Goal: Task Accomplishment & Management: Manage account settings

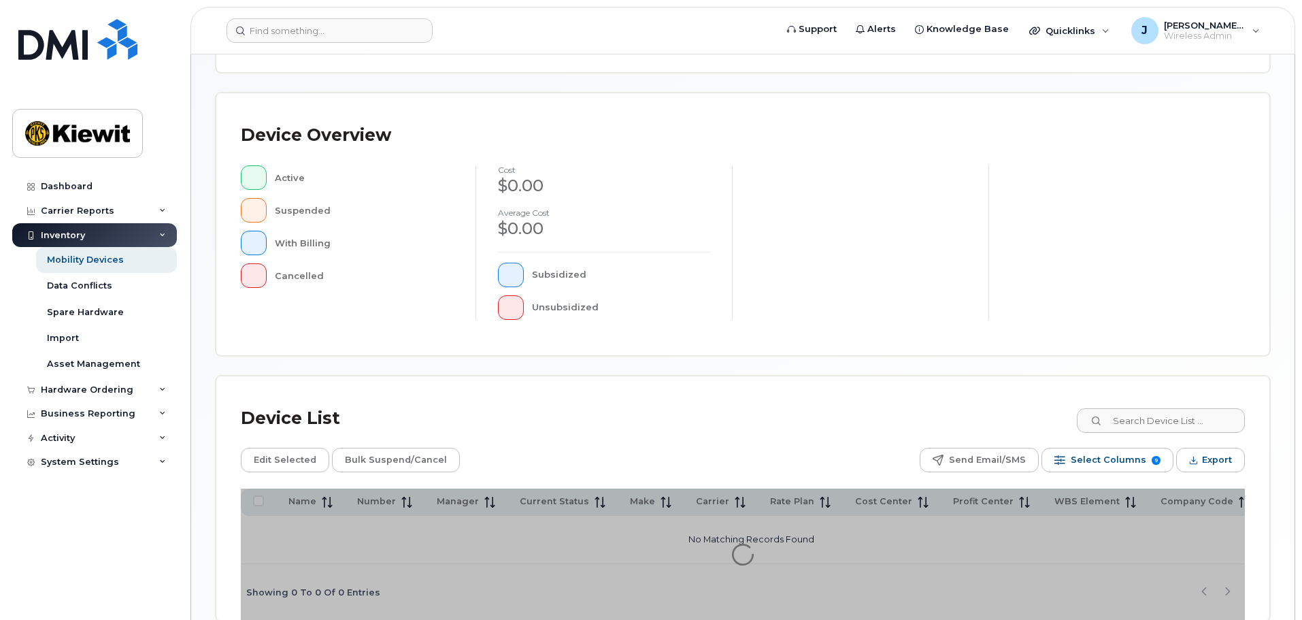
scroll to position [316, 0]
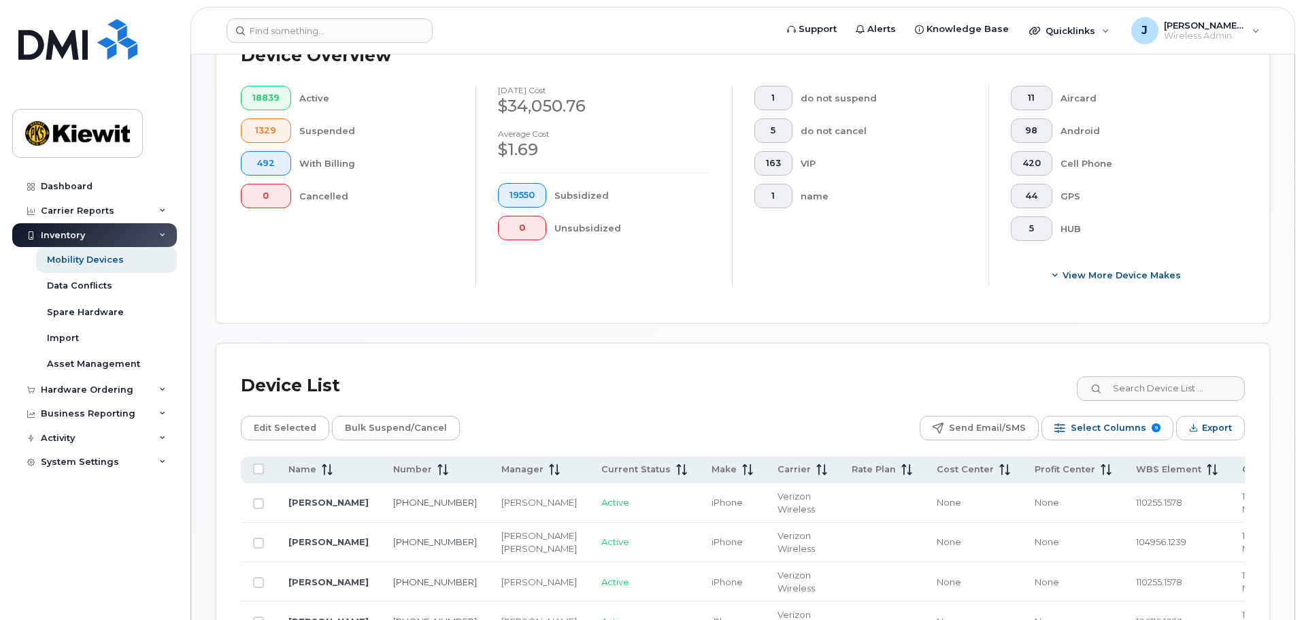
scroll to position [452, 0]
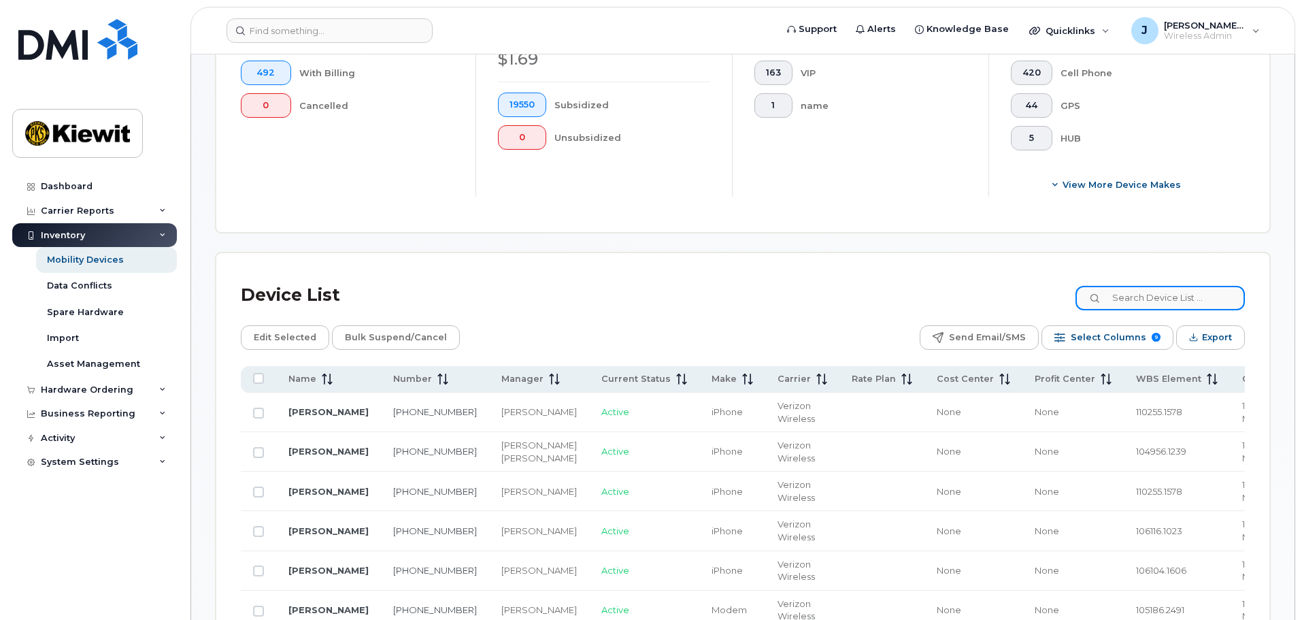
click at [1168, 286] on input at bounding box center [1159, 298] width 169 height 24
type input "105441"
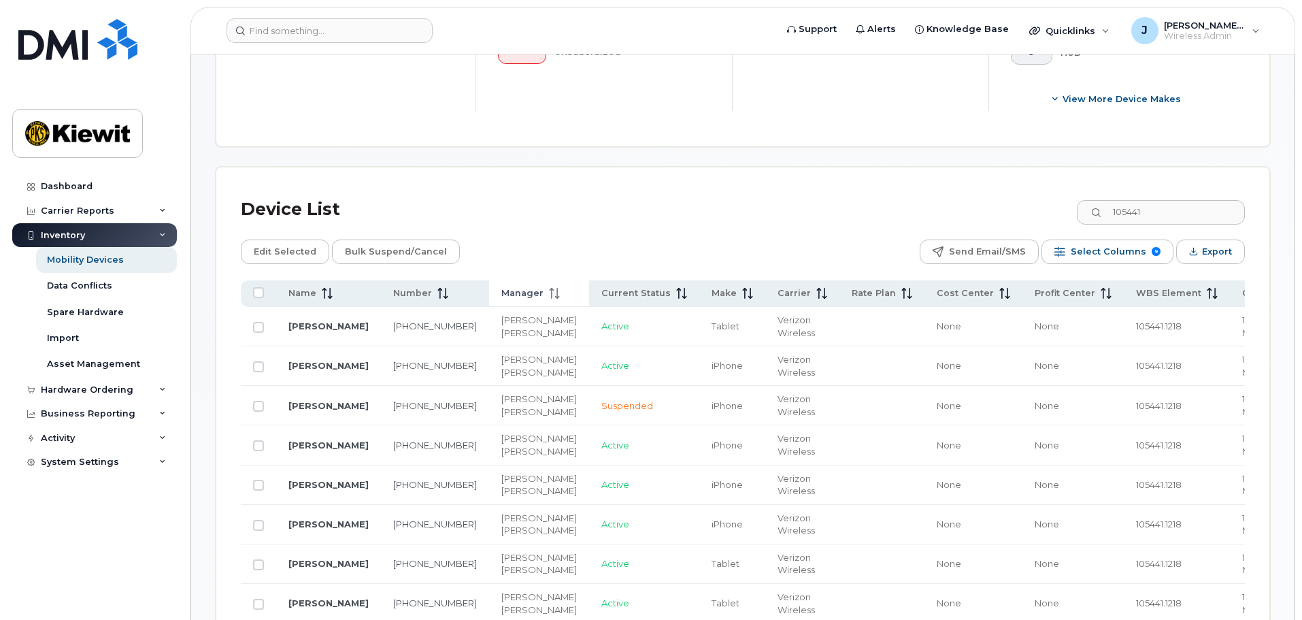
scroll to position [588, 0]
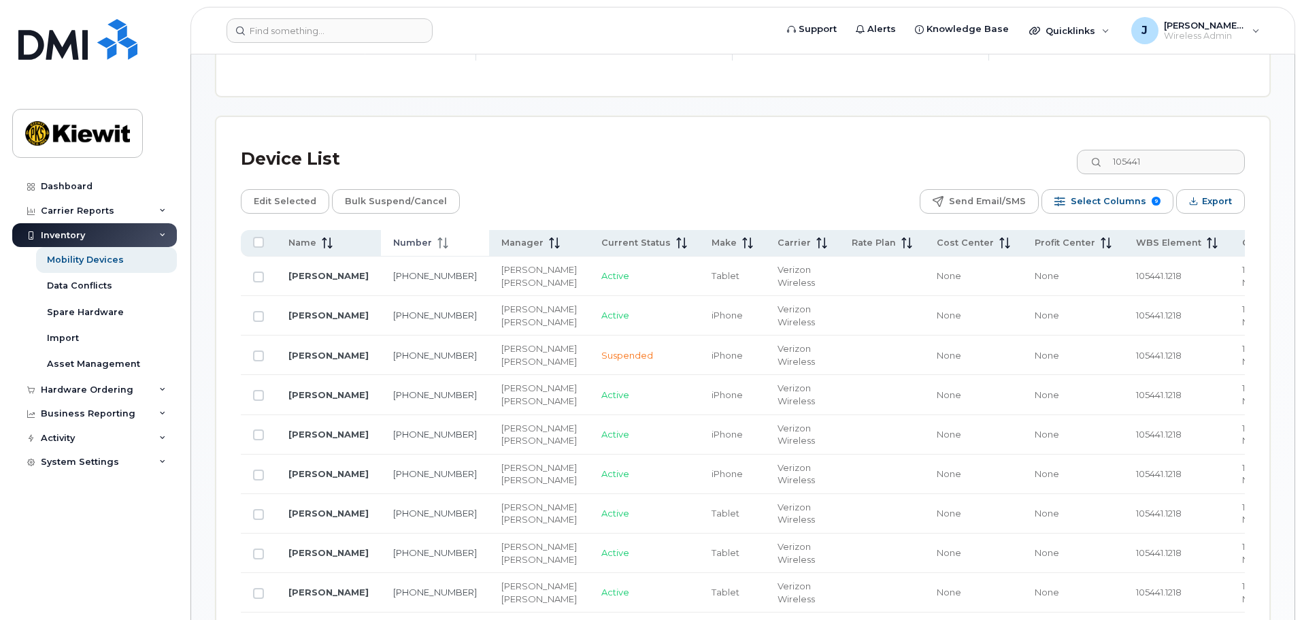
click at [411, 241] on th "Number" at bounding box center [435, 243] width 108 height 27
click at [420, 237] on span "Number" at bounding box center [412, 243] width 39 height 12
click at [420, 237] on th "Number" at bounding box center [435, 243] width 108 height 27
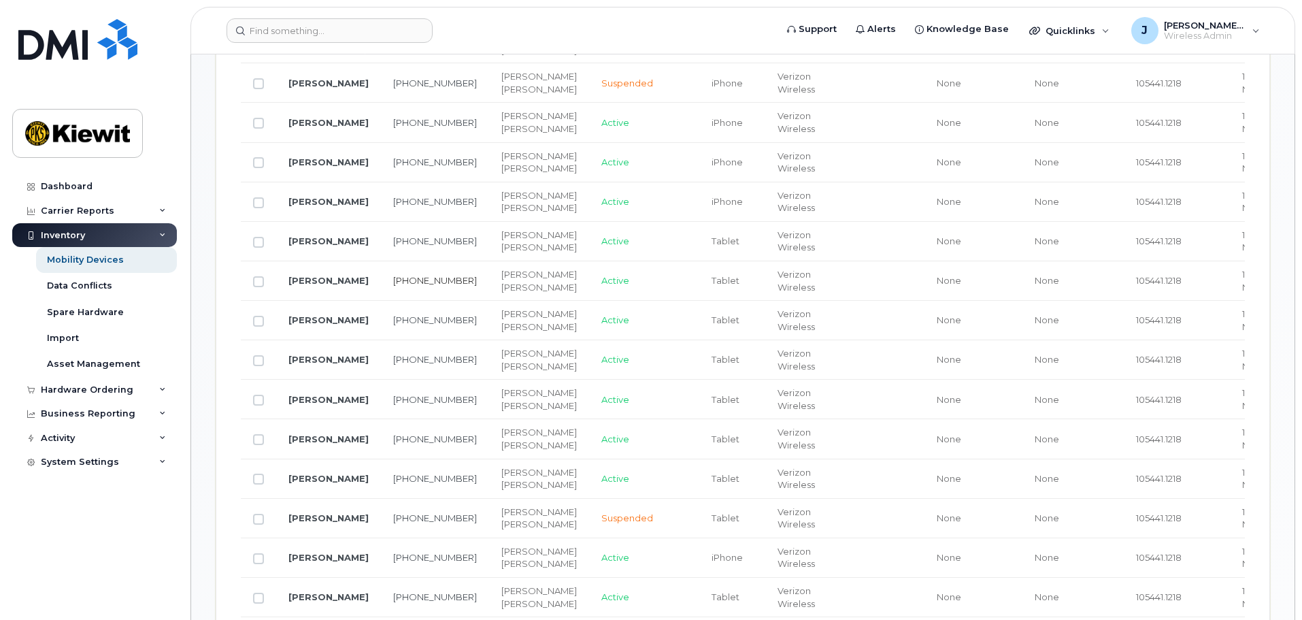
scroll to position [928, 0]
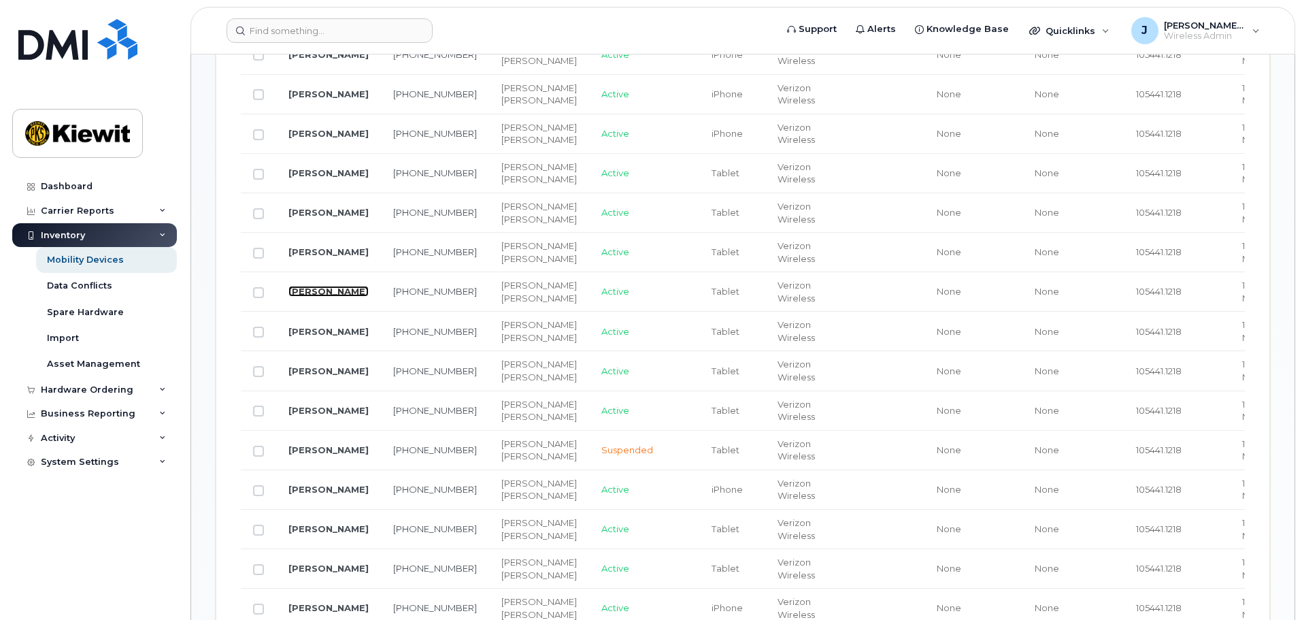
click at [308, 297] on link "[PERSON_NAME]" at bounding box center [328, 291] width 80 height 11
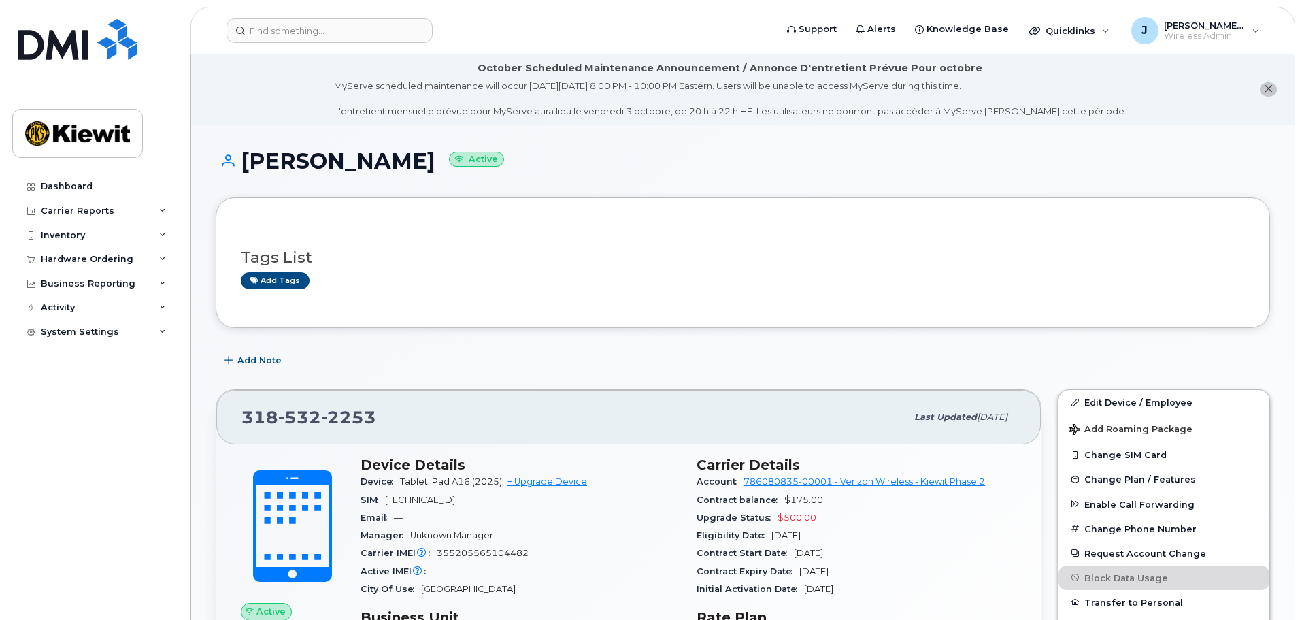
scroll to position [272, 0]
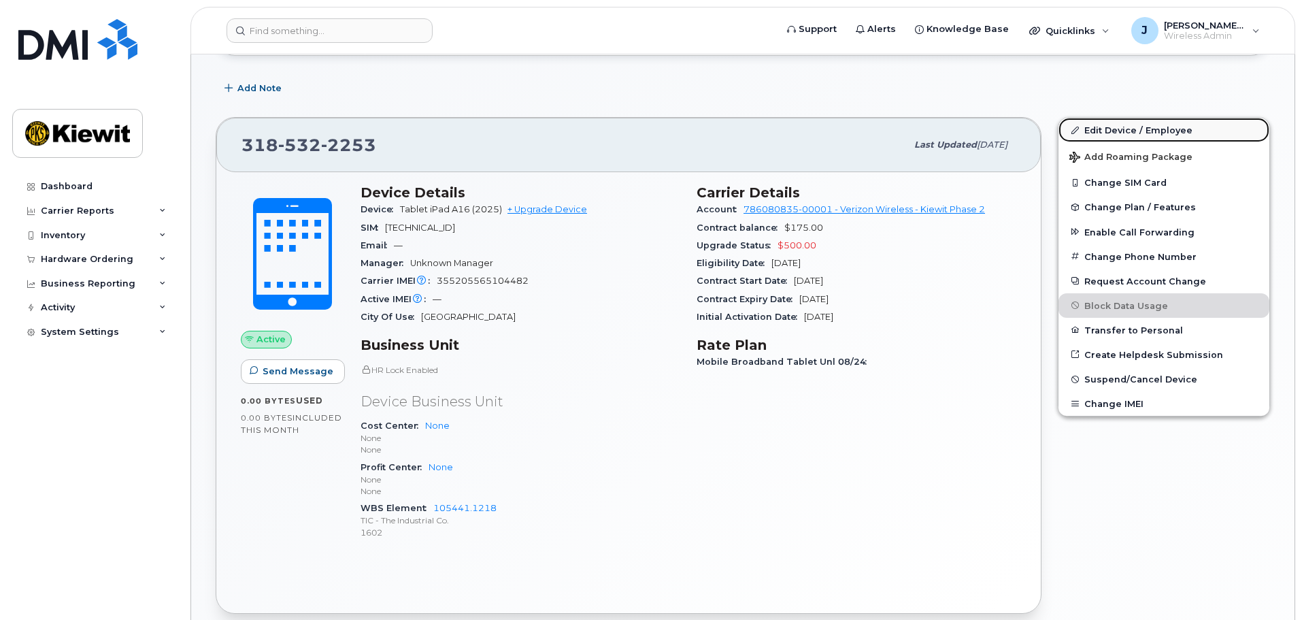
click at [1152, 131] on link "Edit Device / Employee" at bounding box center [1163, 130] width 211 height 24
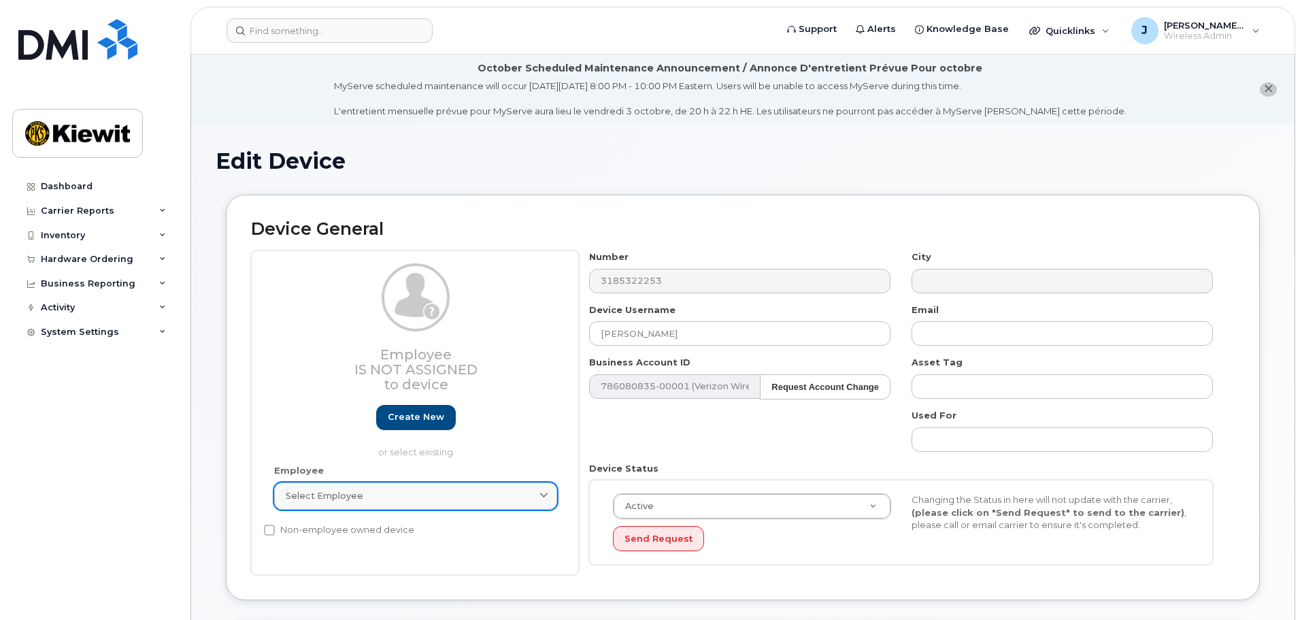
click at [348, 494] on span "Select employee" at bounding box center [325, 495] width 78 height 13
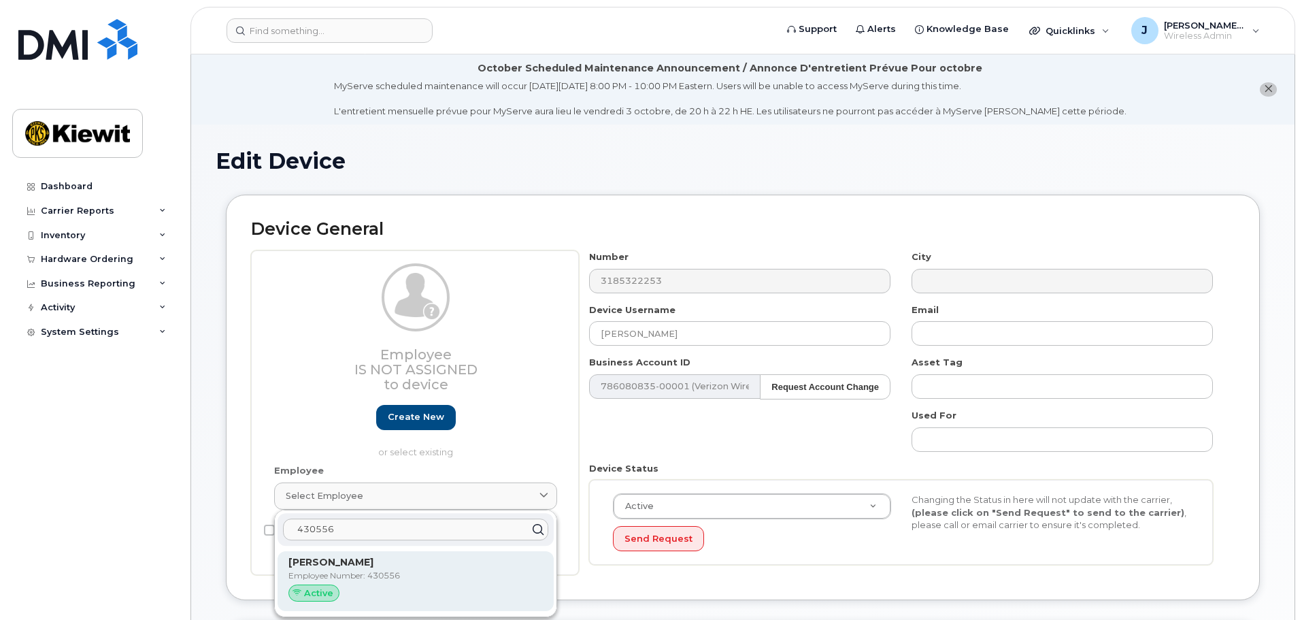
type input "430556"
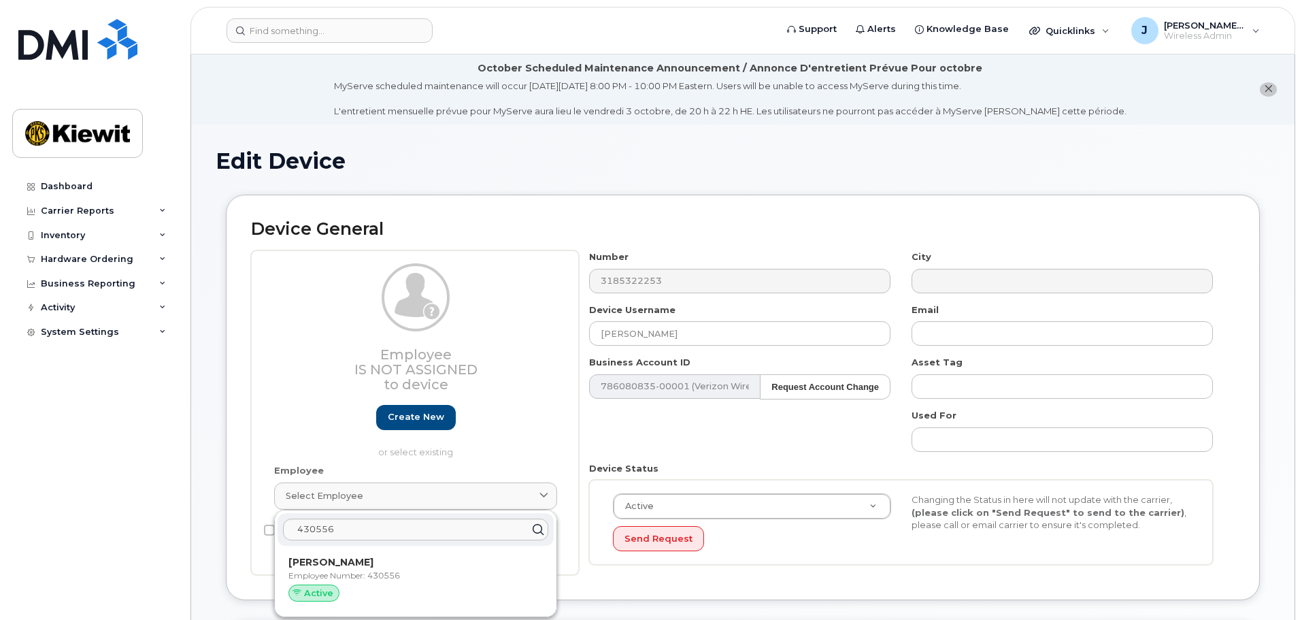
drag, startPoint x: 365, startPoint y: 565, endPoint x: 711, endPoint y: 73, distance: 602.0
click at [365, 565] on strong "Christobal Baeza" at bounding box center [330, 562] width 85 height 12
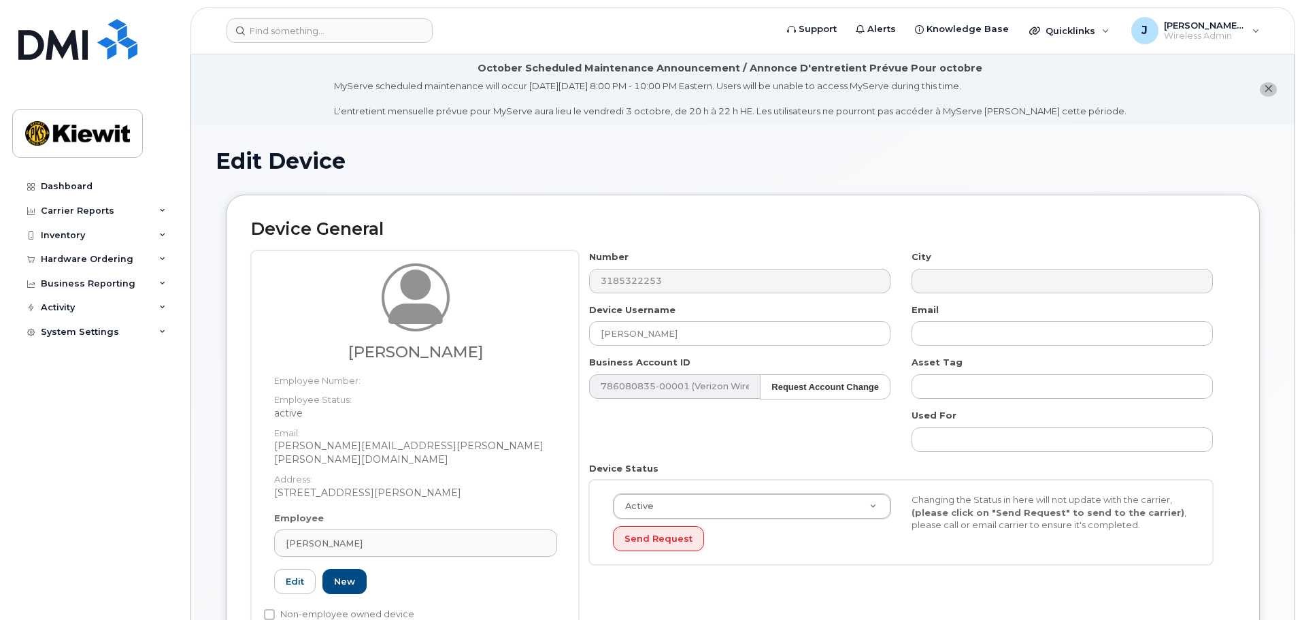
type input "430556"
type input "Christobal Baeza"
type input "christobal.baeza@kiewit.com"
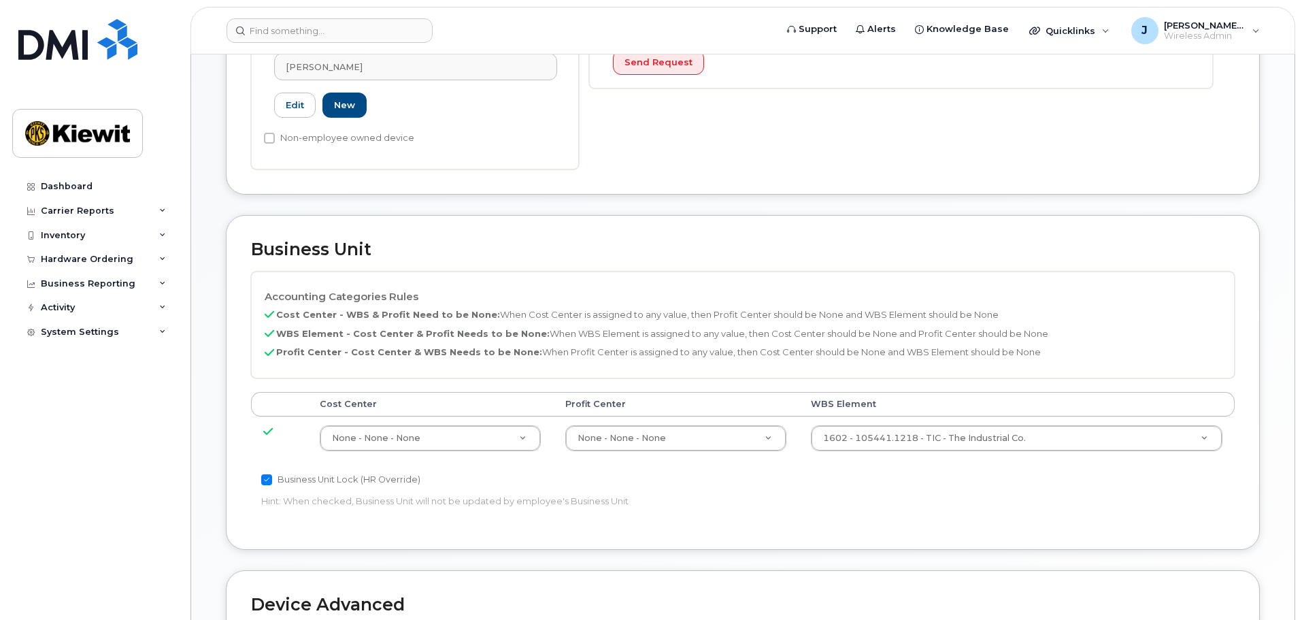
scroll to position [818, 0]
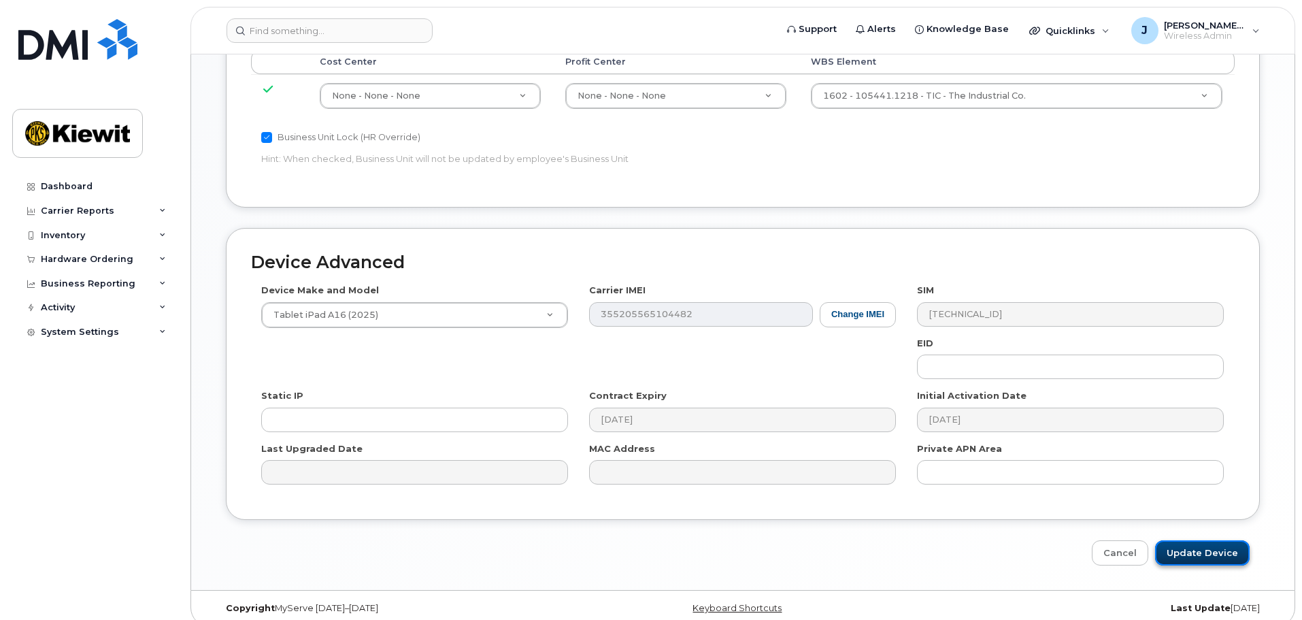
click at [1209, 540] on input "Update Device" at bounding box center [1202, 552] width 95 height 25
type input "Saving..."
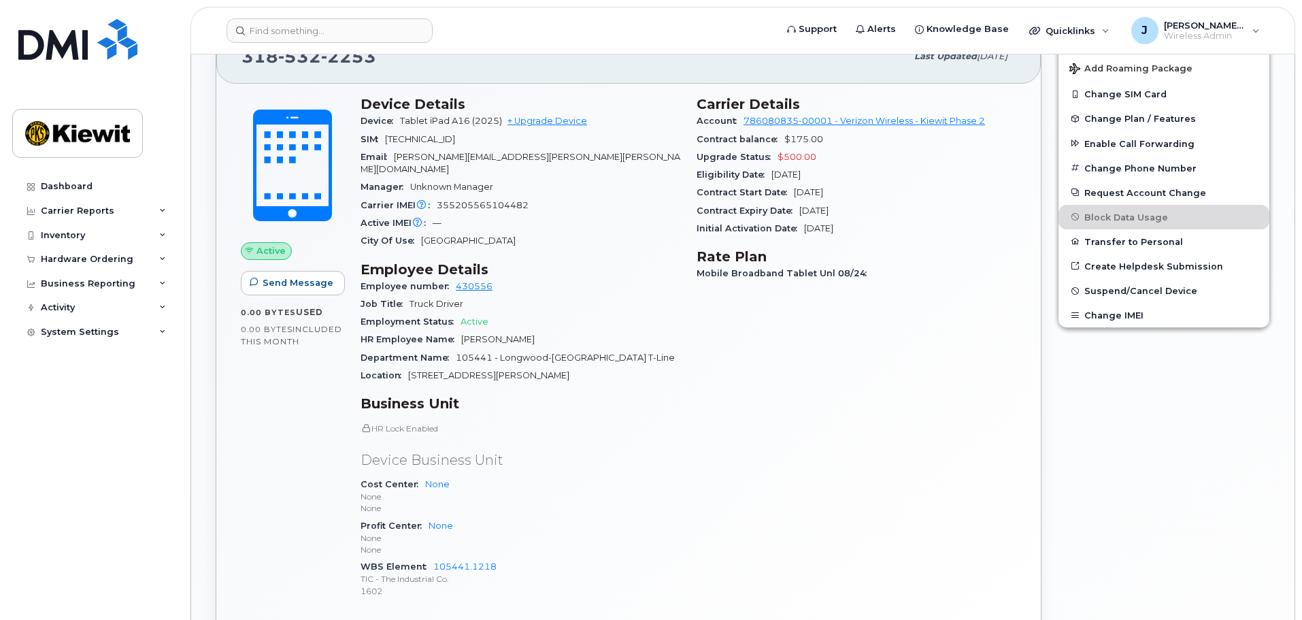
scroll to position [204, 0]
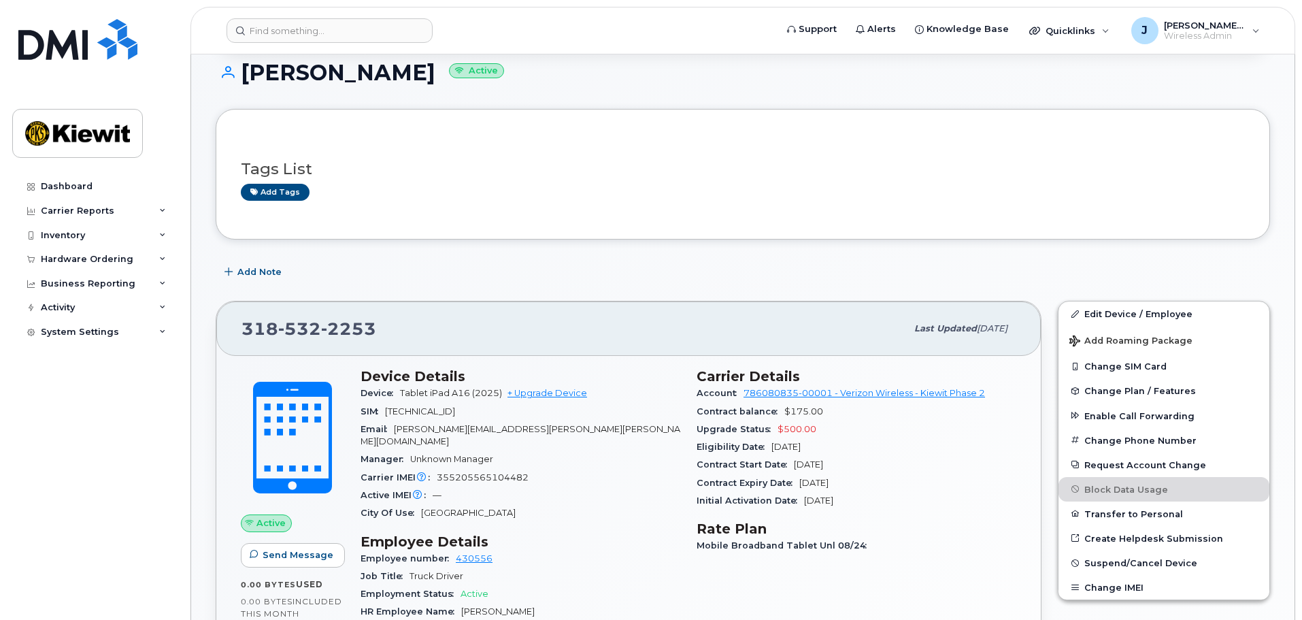
drag, startPoint x: 95, startPoint y: 236, endPoint x: 95, endPoint y: 252, distance: 15.6
click at [95, 236] on div "Inventory" at bounding box center [94, 235] width 165 height 24
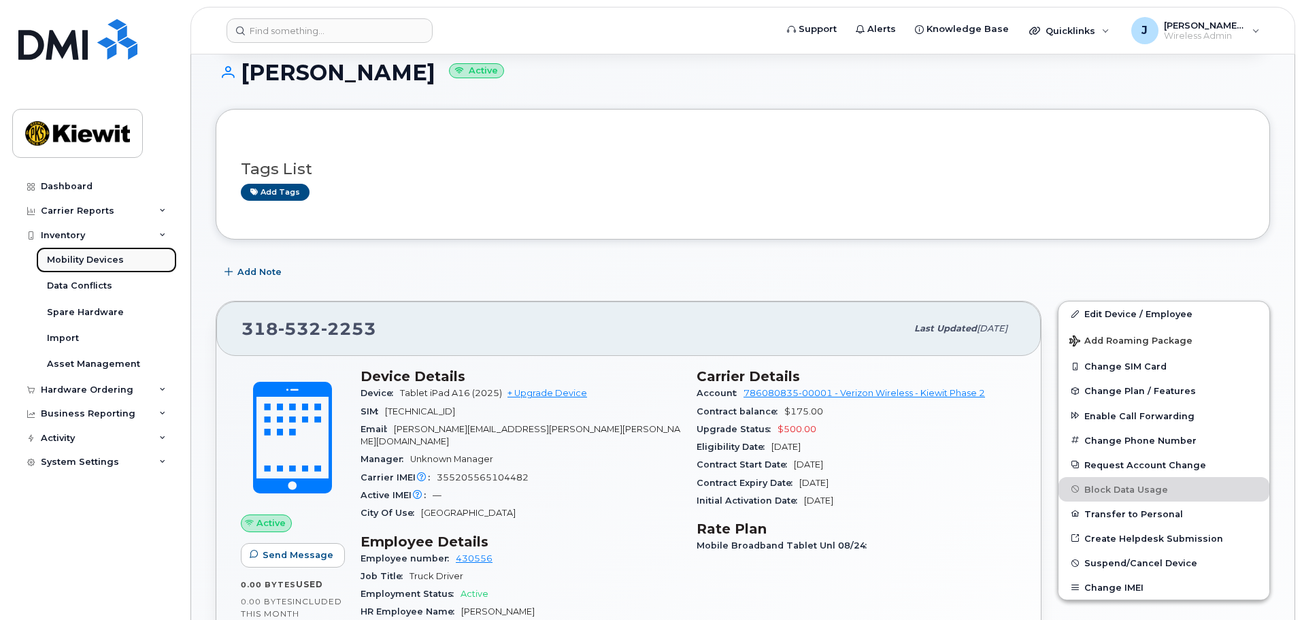
click at [95, 263] on div "Mobility Devices" at bounding box center [85, 260] width 77 height 12
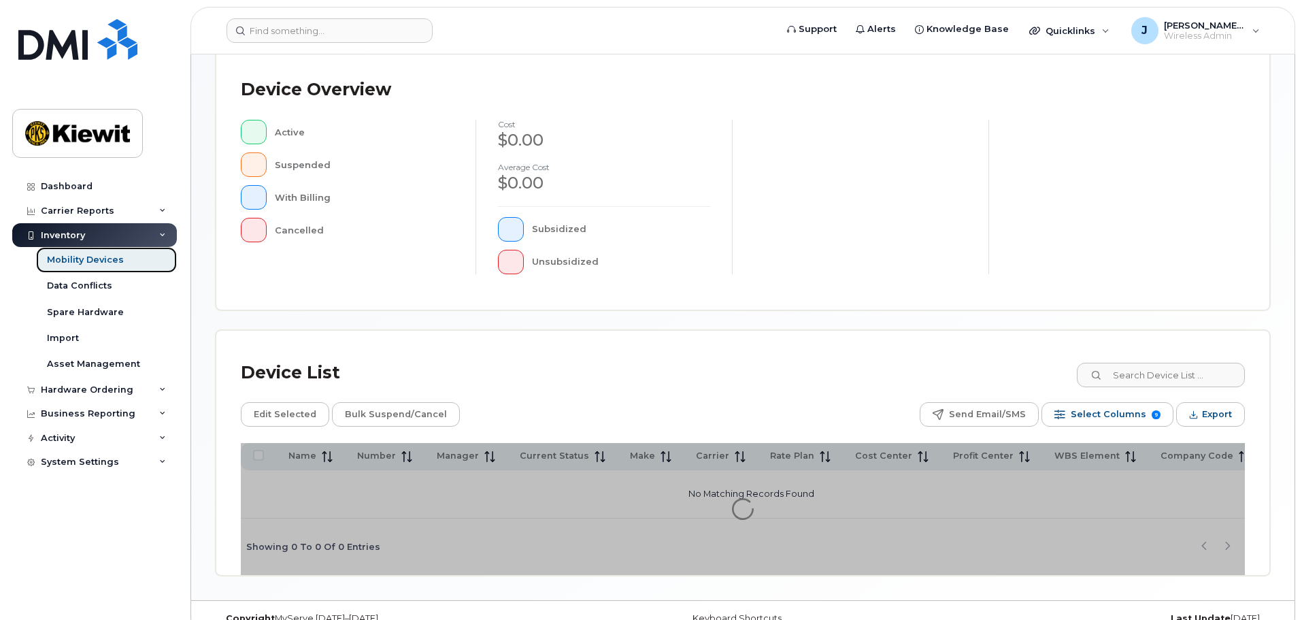
scroll to position [340, 0]
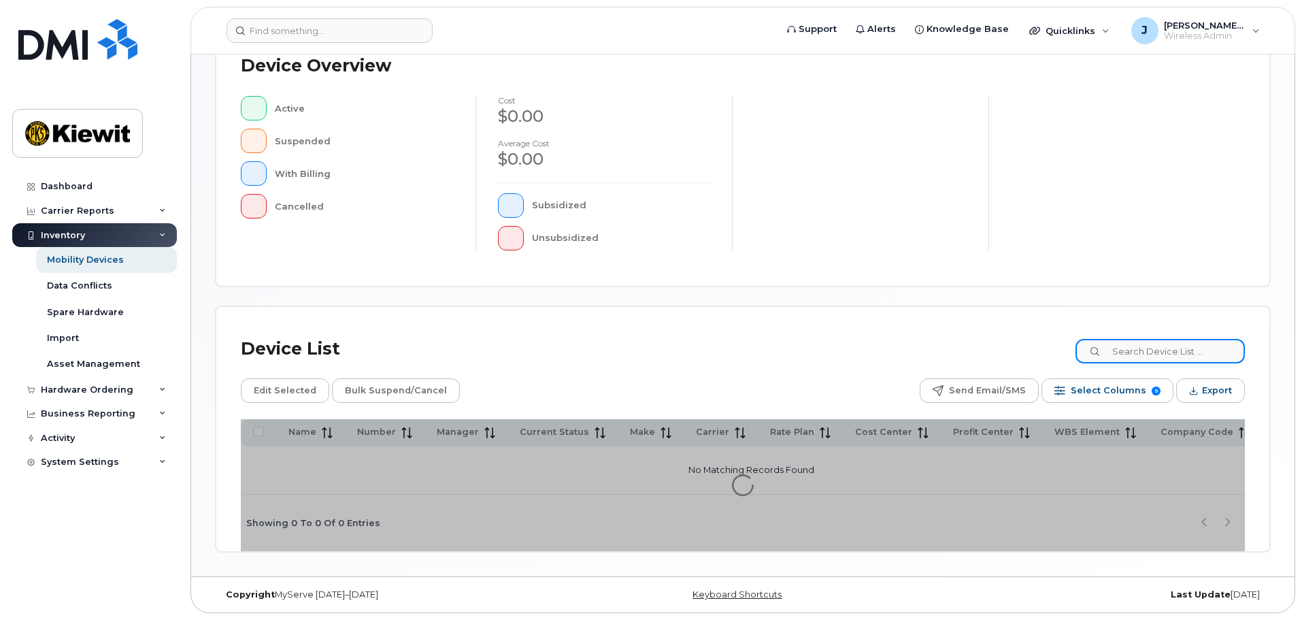
click at [1159, 358] on input at bounding box center [1159, 351] width 169 height 24
type input "105441"
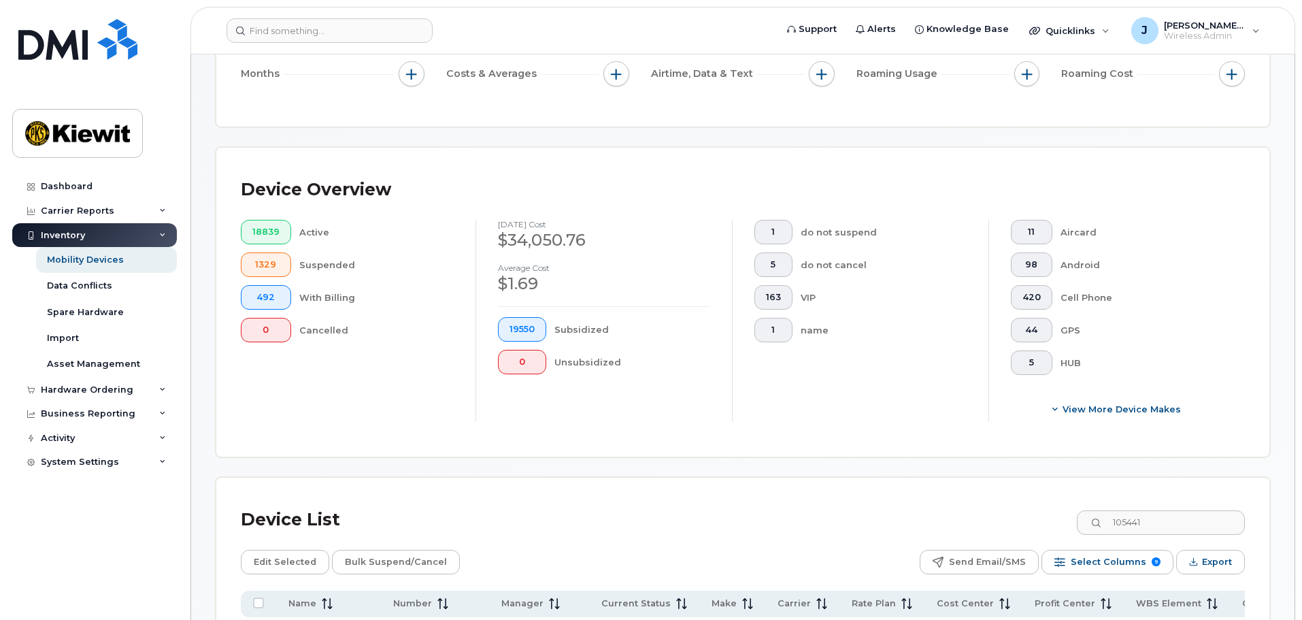
scroll to position [273, 0]
